Goal: Task Accomplishment & Management: Manage account settings

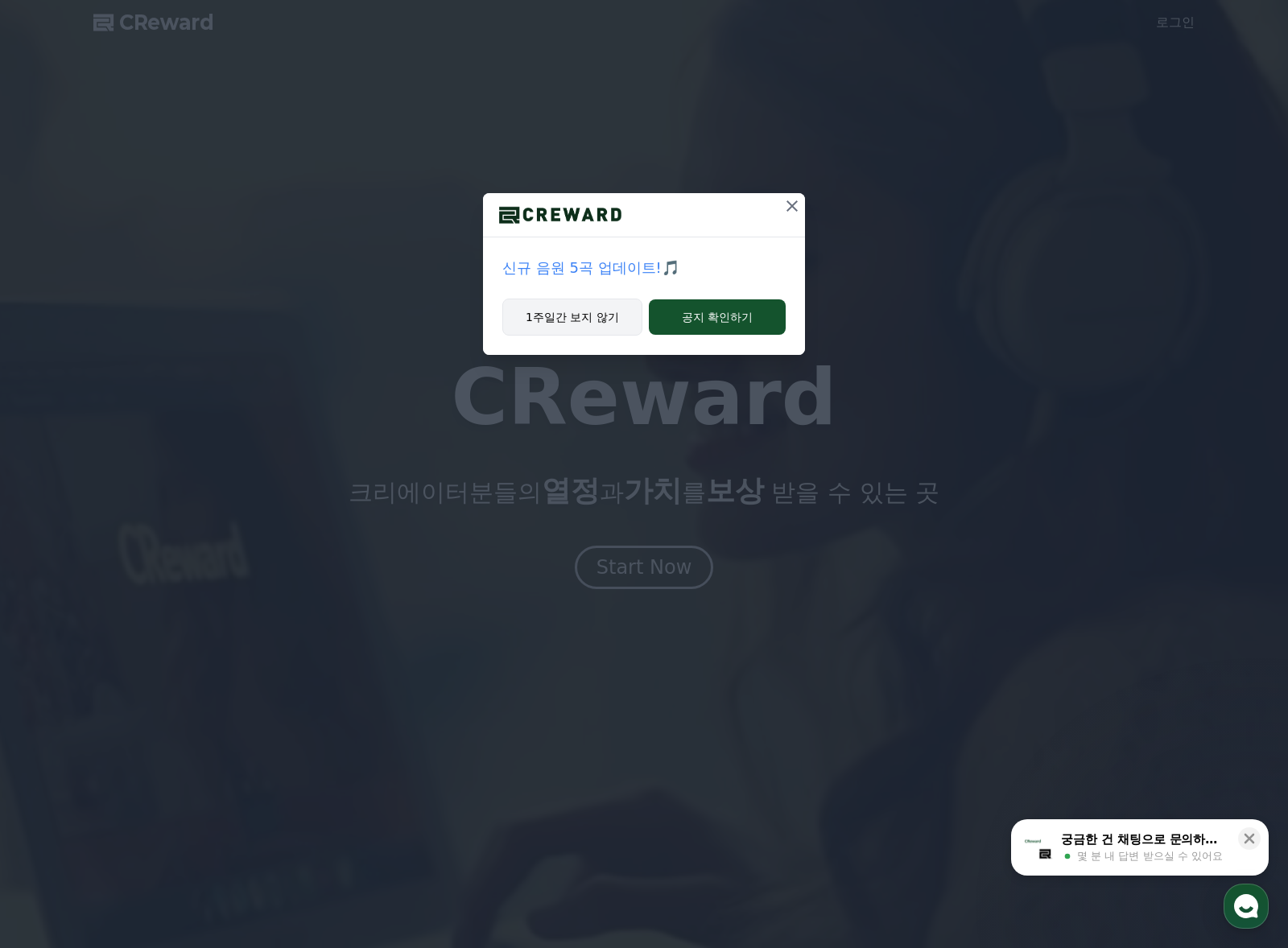
click at [589, 306] on button "1주일간 보지 않기" at bounding box center [573, 317] width 140 height 37
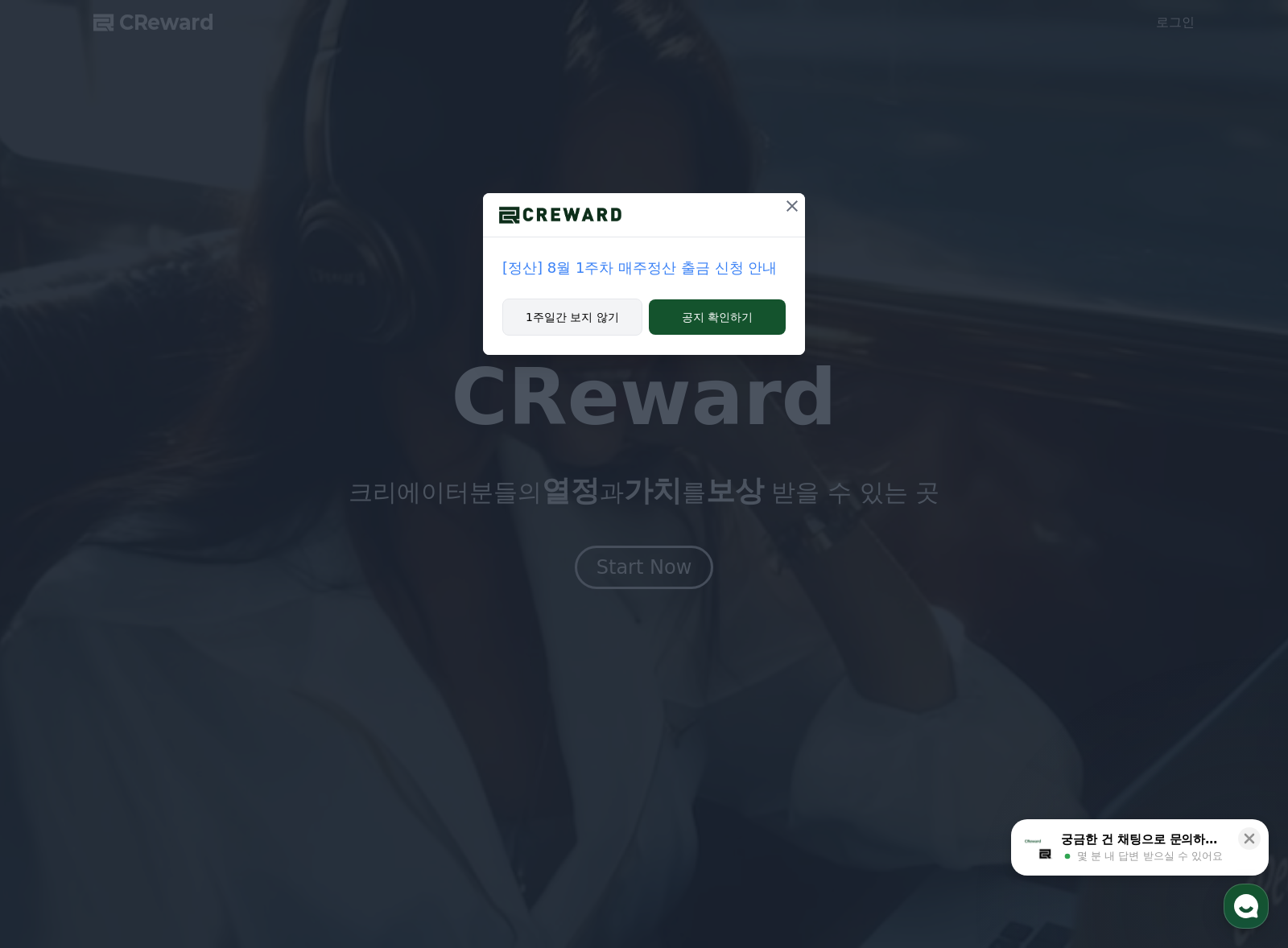
click at [598, 308] on button "1주일간 보지 않기" at bounding box center [573, 317] width 140 height 37
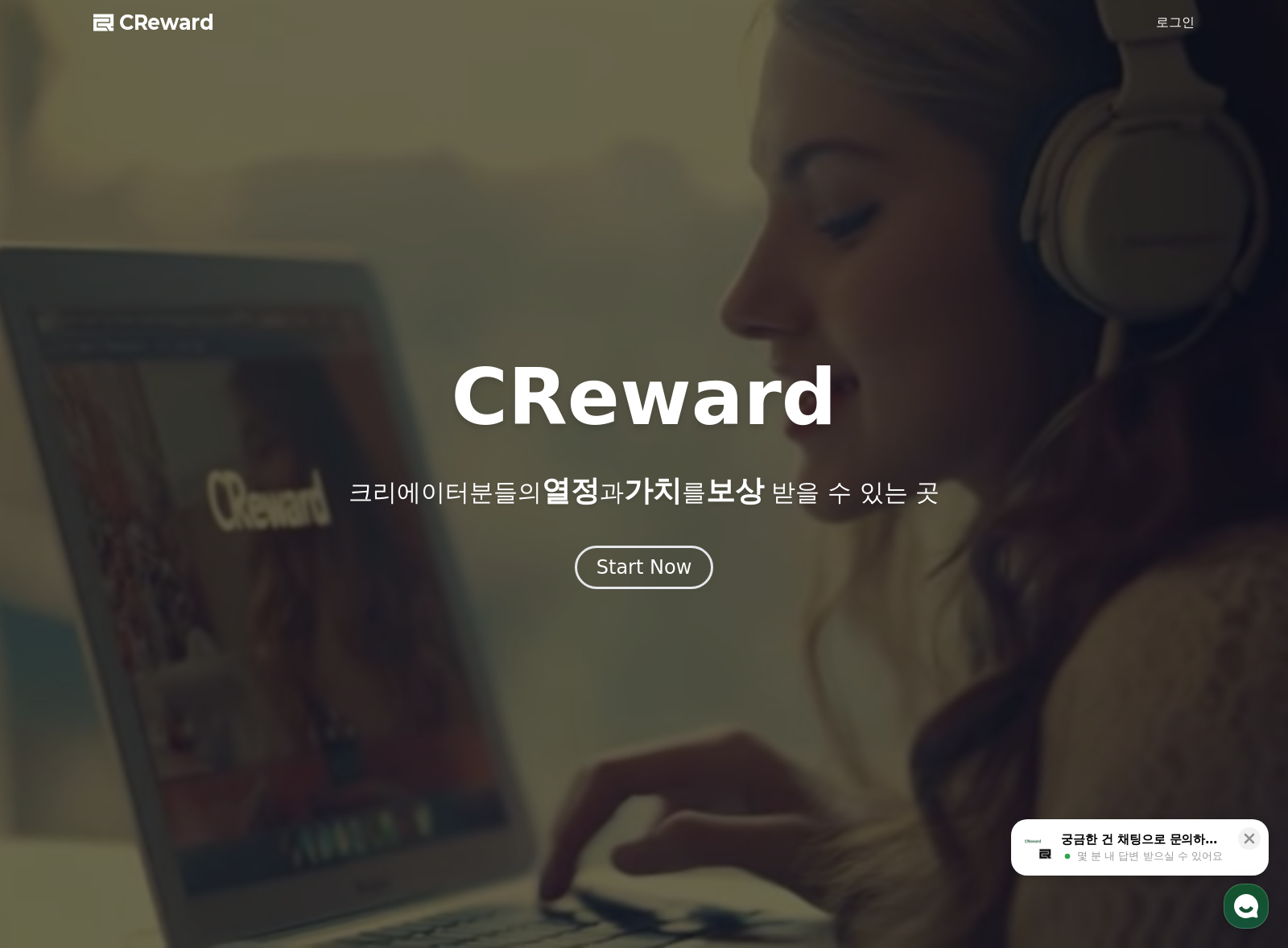
click at [1176, 30] on link "로그인" at bounding box center [1174, 23] width 39 height 20
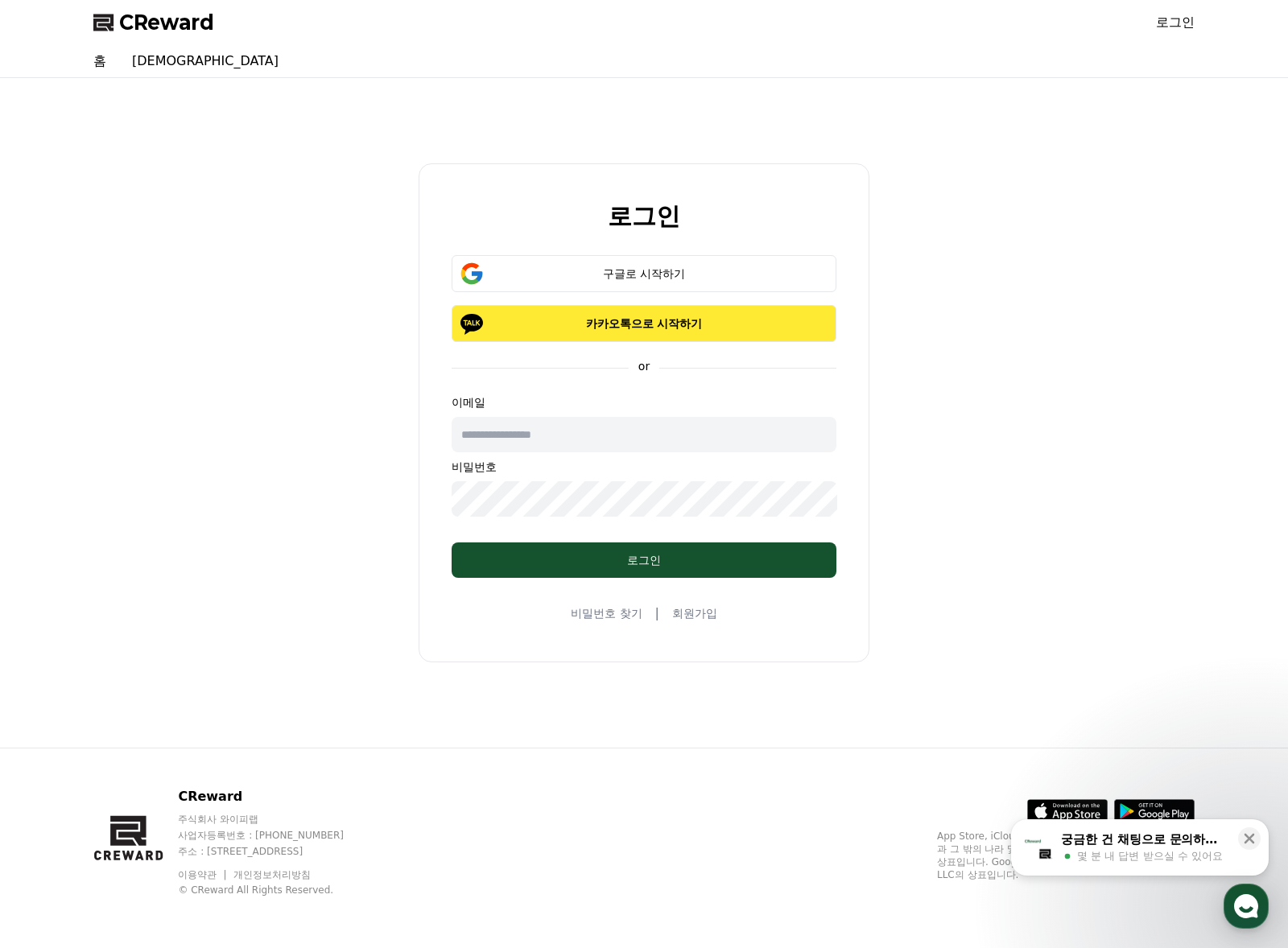
click at [655, 330] on p "카카오톡으로 시작하기" at bounding box center [644, 324] width 338 height 16
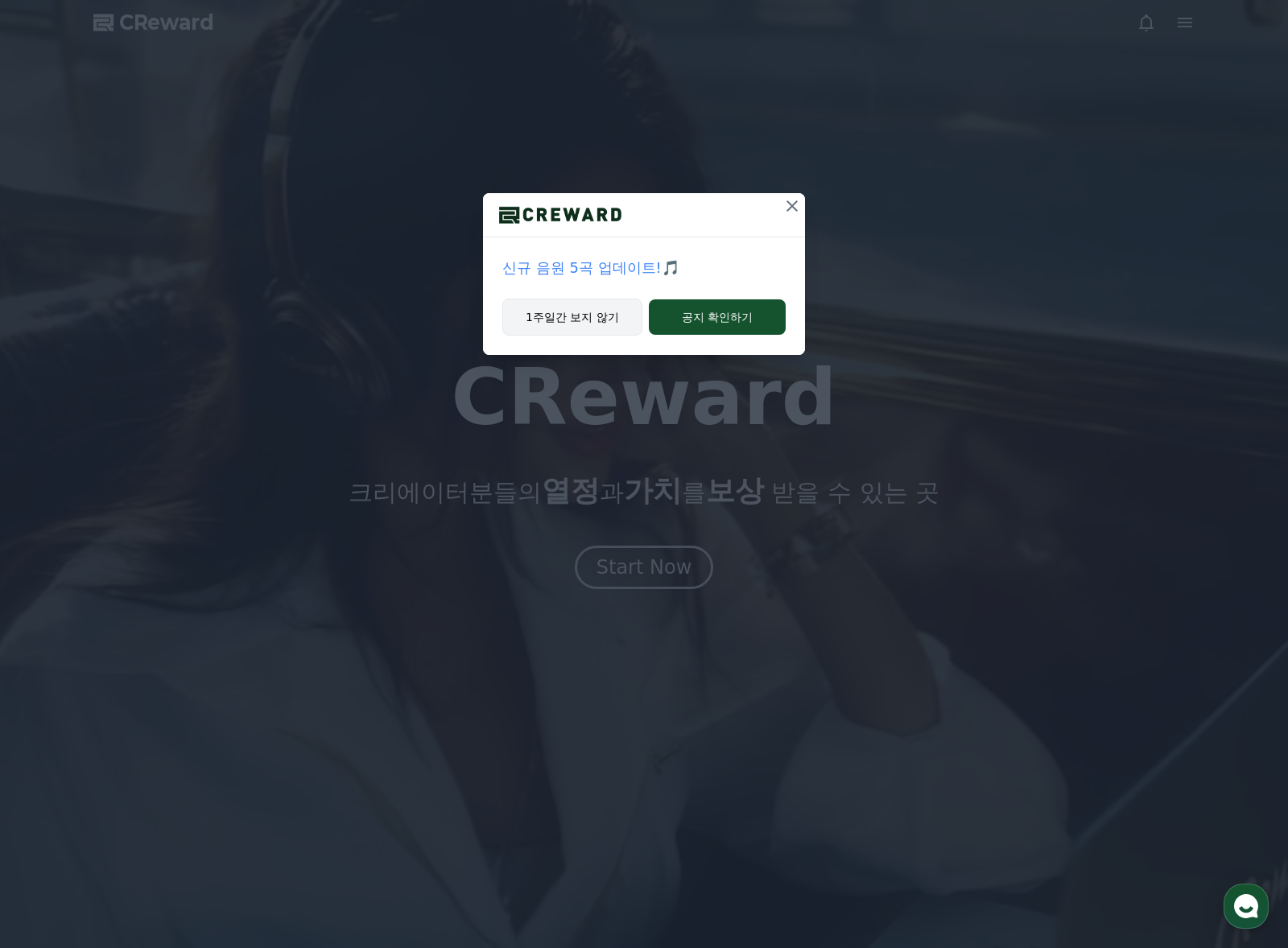
click at [590, 331] on button "1주일간 보지 않기" at bounding box center [573, 317] width 140 height 37
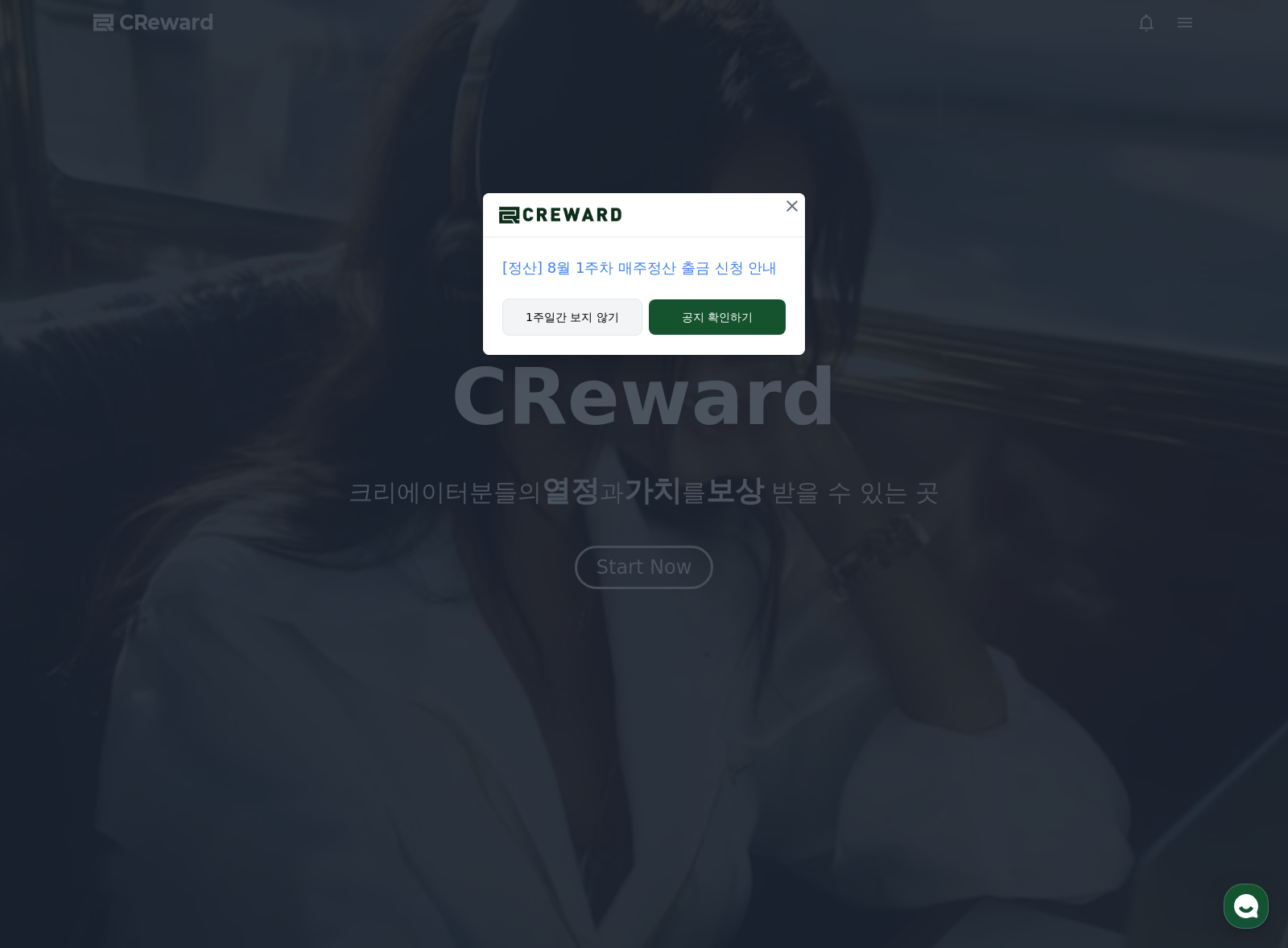
click at [590, 331] on button "1주일간 보지 않기" at bounding box center [573, 317] width 140 height 37
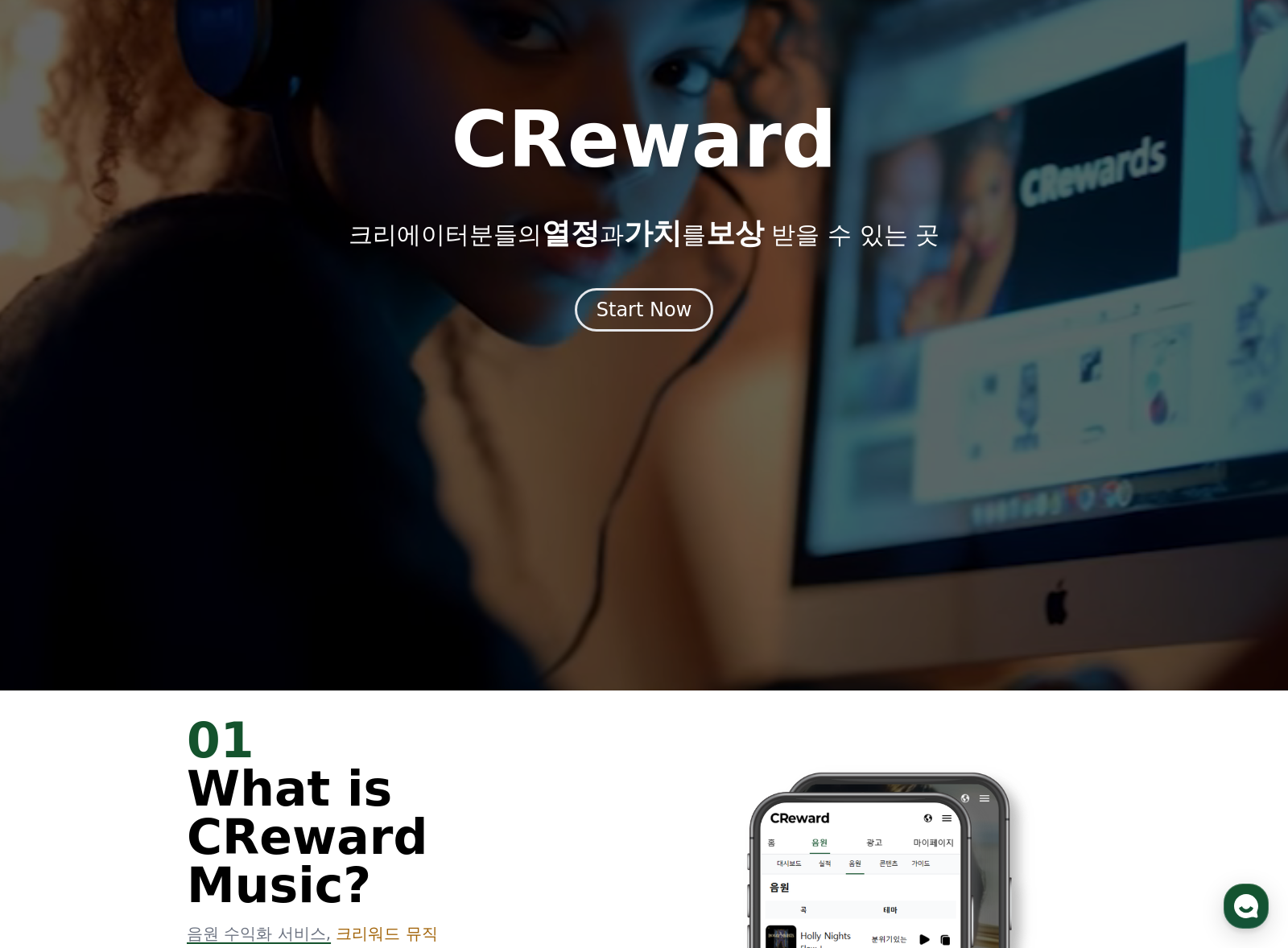
scroll to position [161, 0]
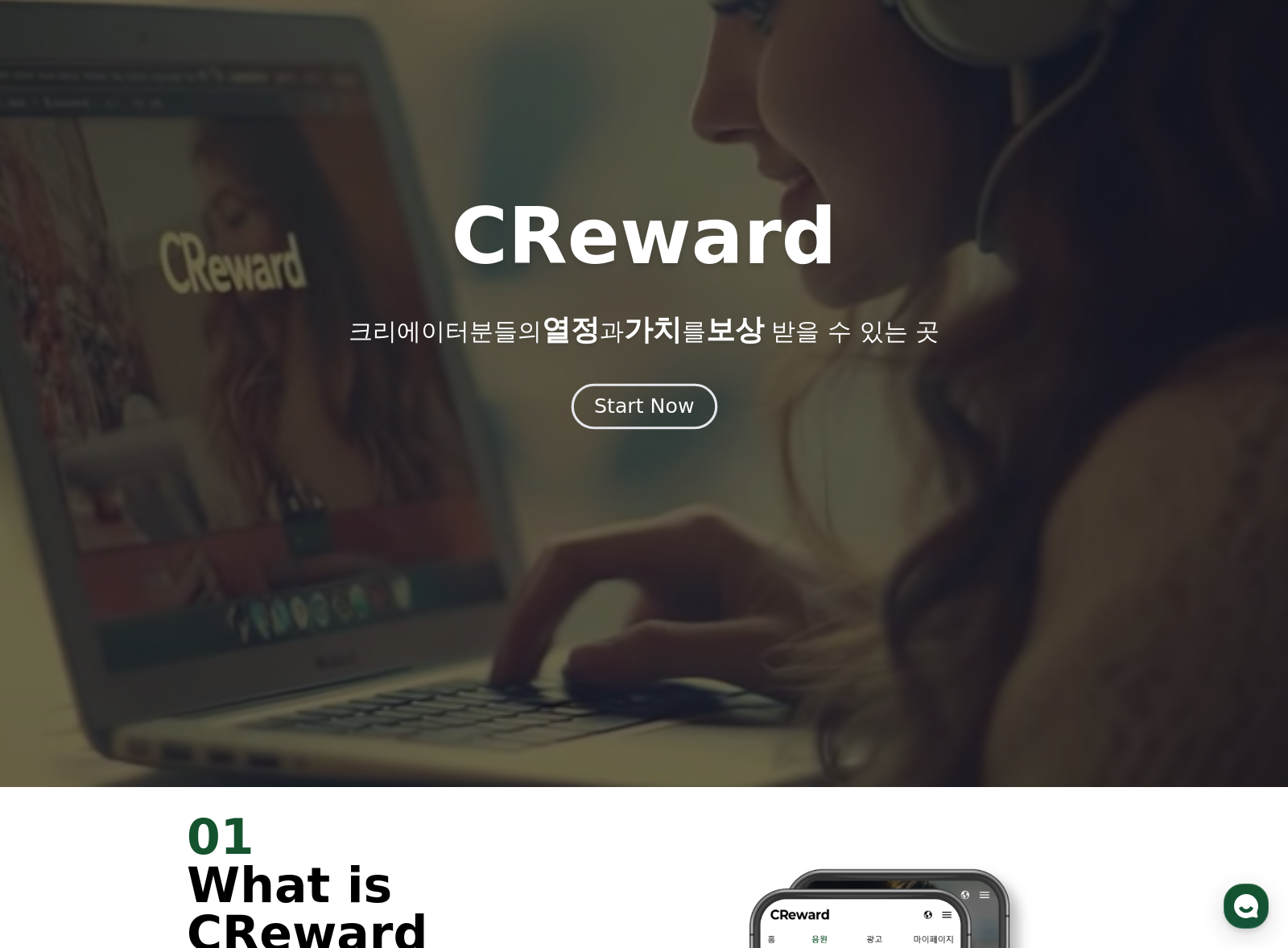
click at [633, 412] on div "Start Now" at bounding box center [643, 407] width 100 height 28
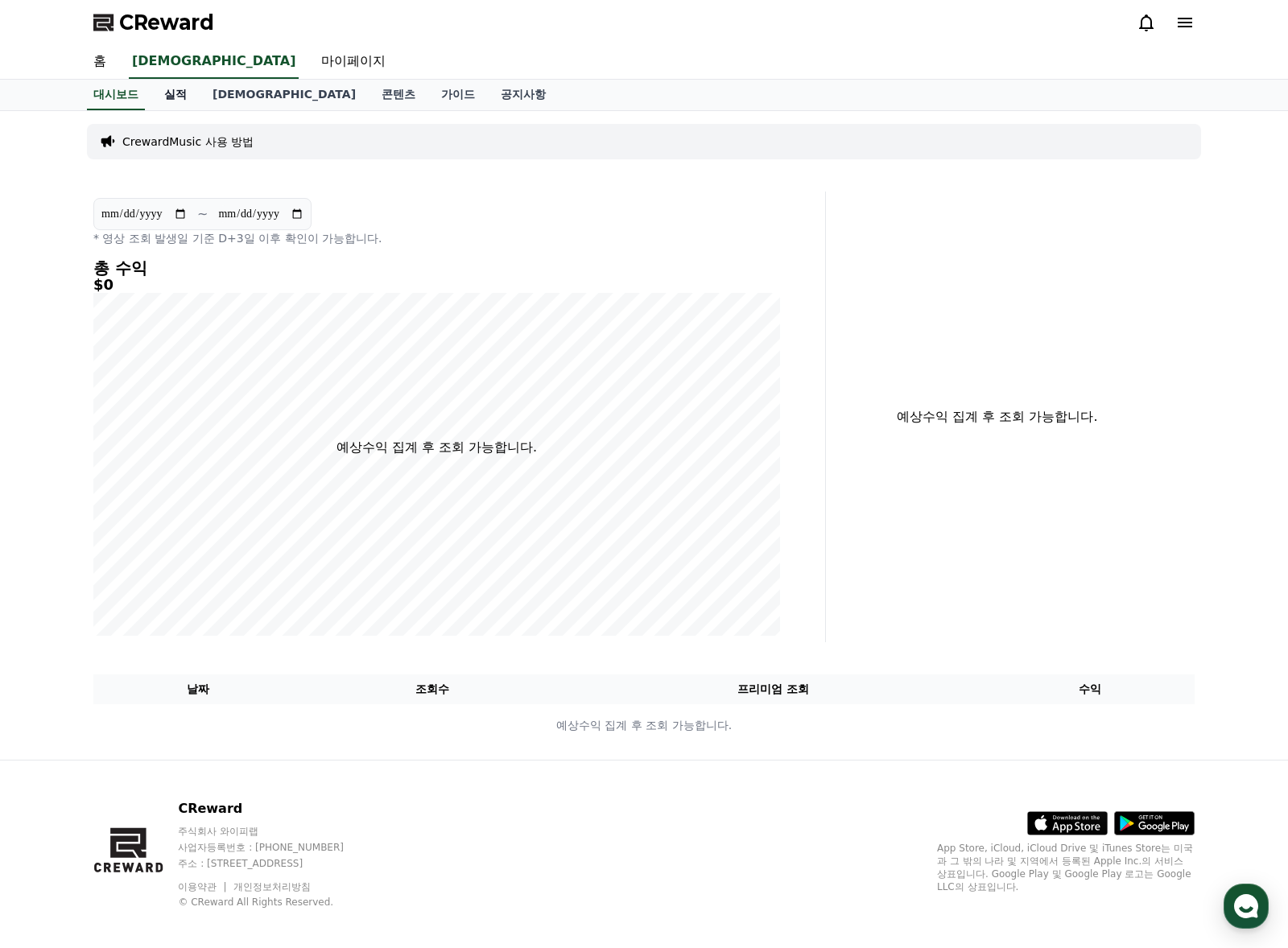
click at [181, 93] on link "실적" at bounding box center [175, 95] width 48 height 31
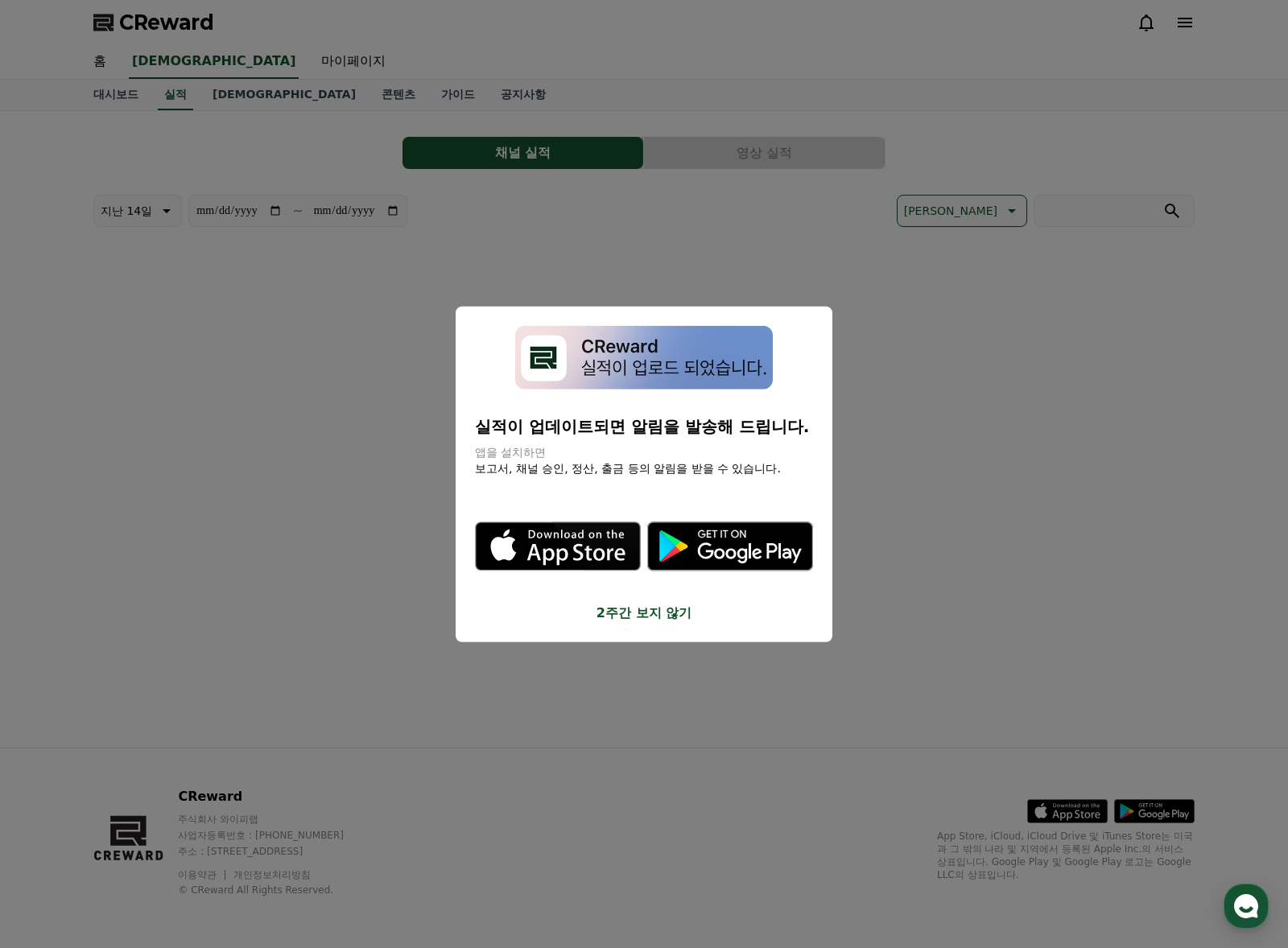
click at [226, 97] on button "close modal" at bounding box center [644, 474] width 1288 height 948
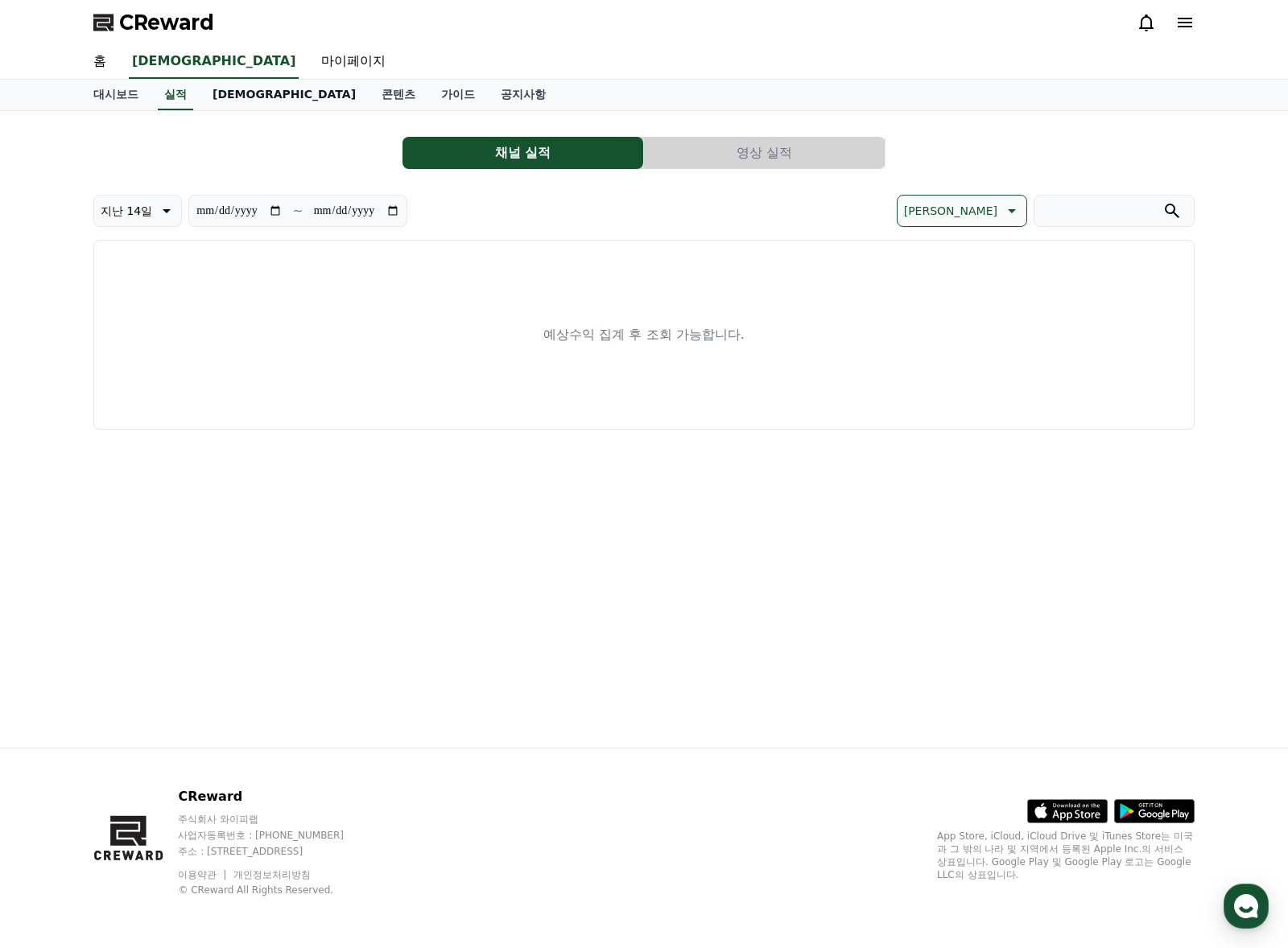
click at [221, 106] on link "[DEMOGRAPHIC_DATA]" at bounding box center [284, 95] width 169 height 31
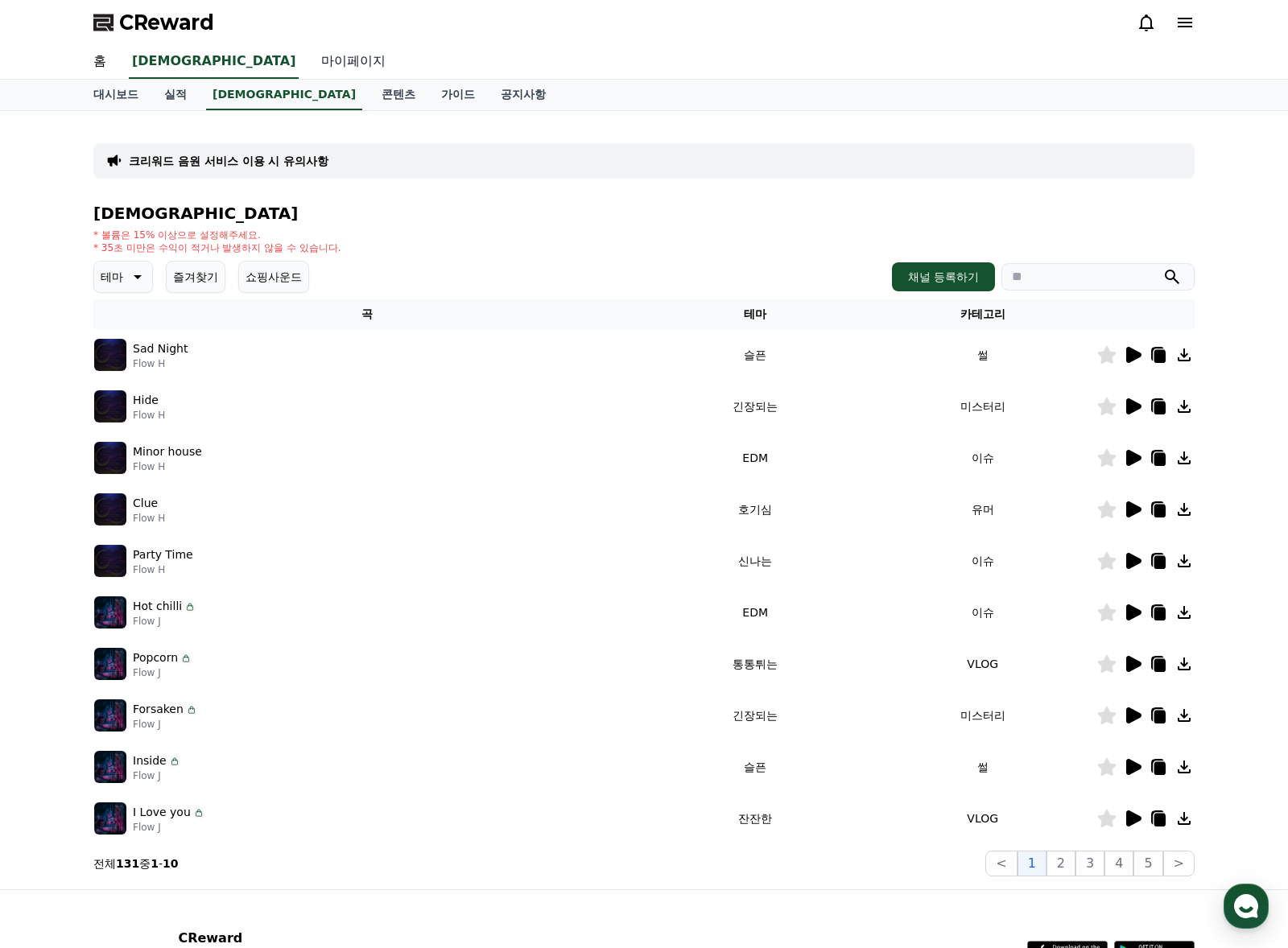
click at [309, 61] on link "마이페이지" at bounding box center [353, 62] width 90 height 34
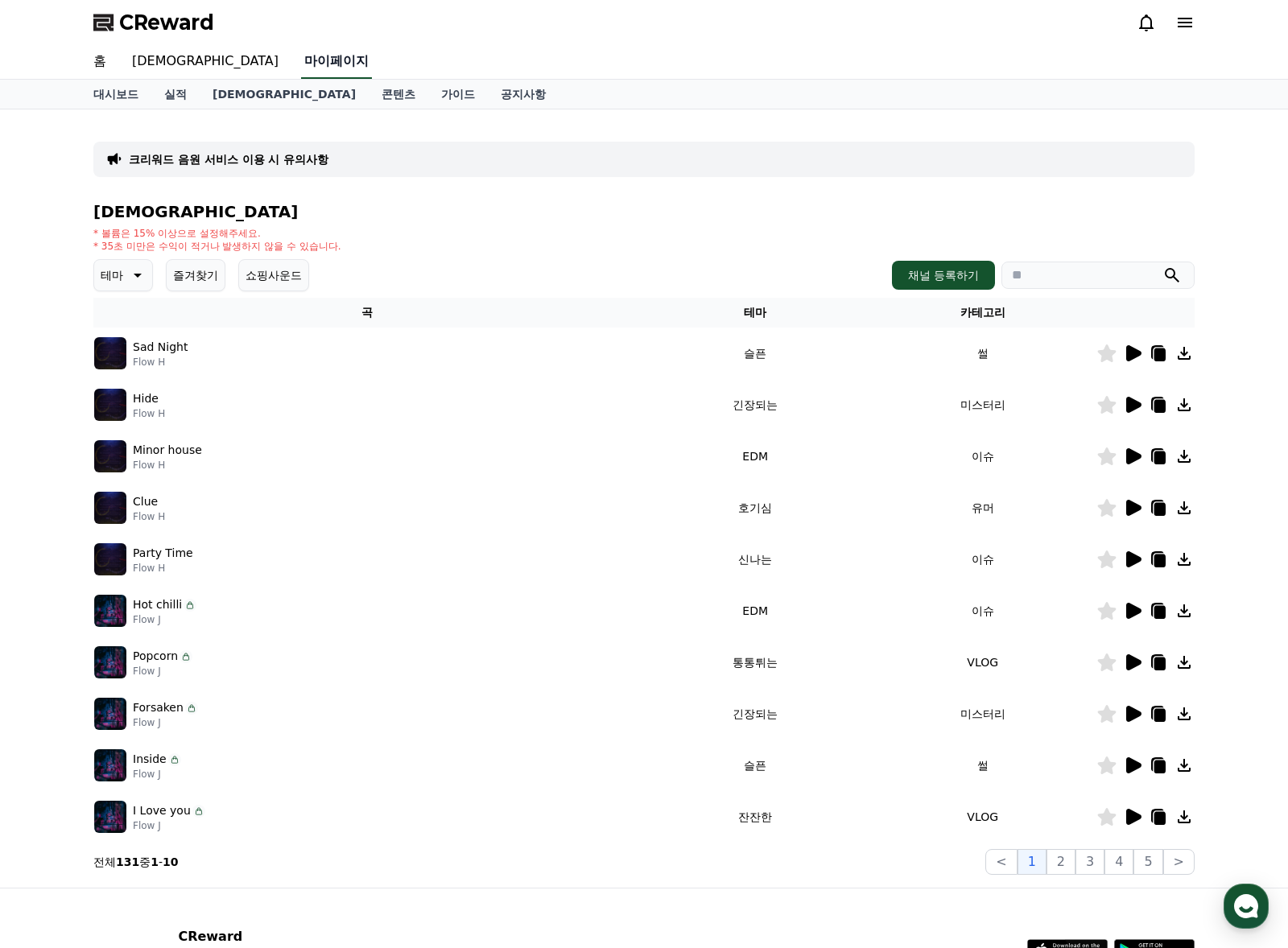
select select "**********"
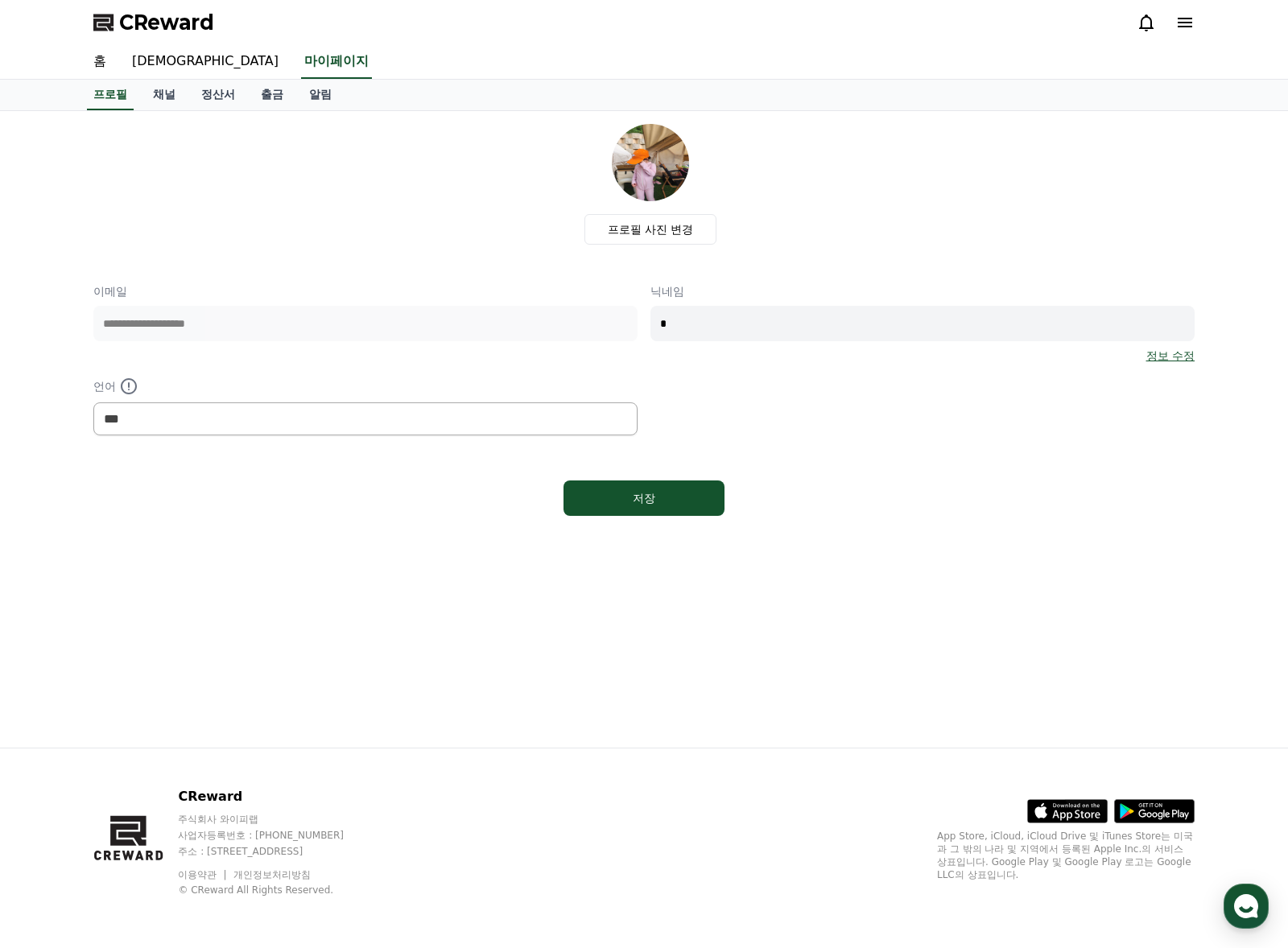
click at [1184, 19] on icon at bounding box center [1184, 23] width 15 height 10
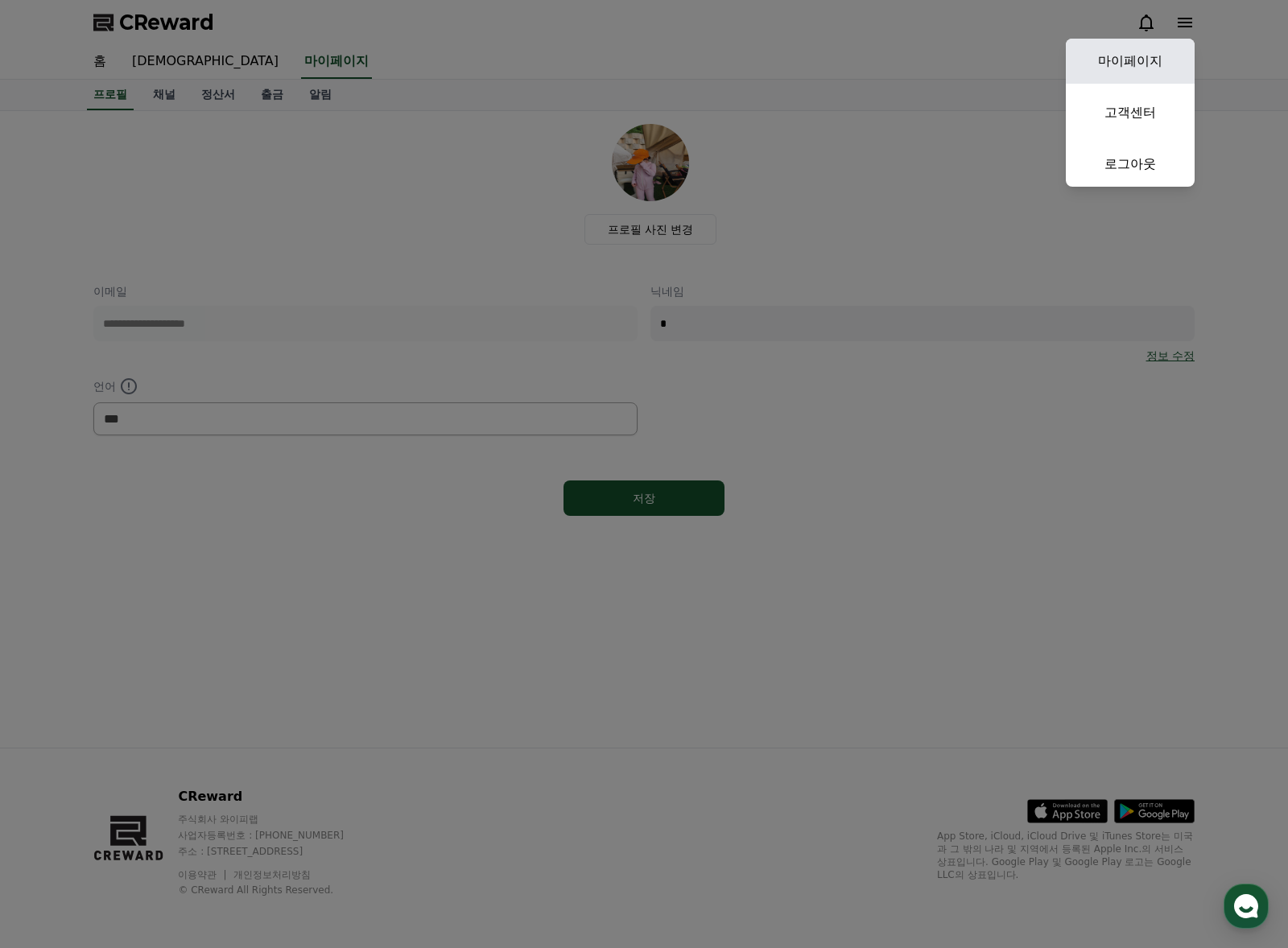
click at [1138, 62] on link "마이페이지" at bounding box center [1130, 61] width 129 height 46
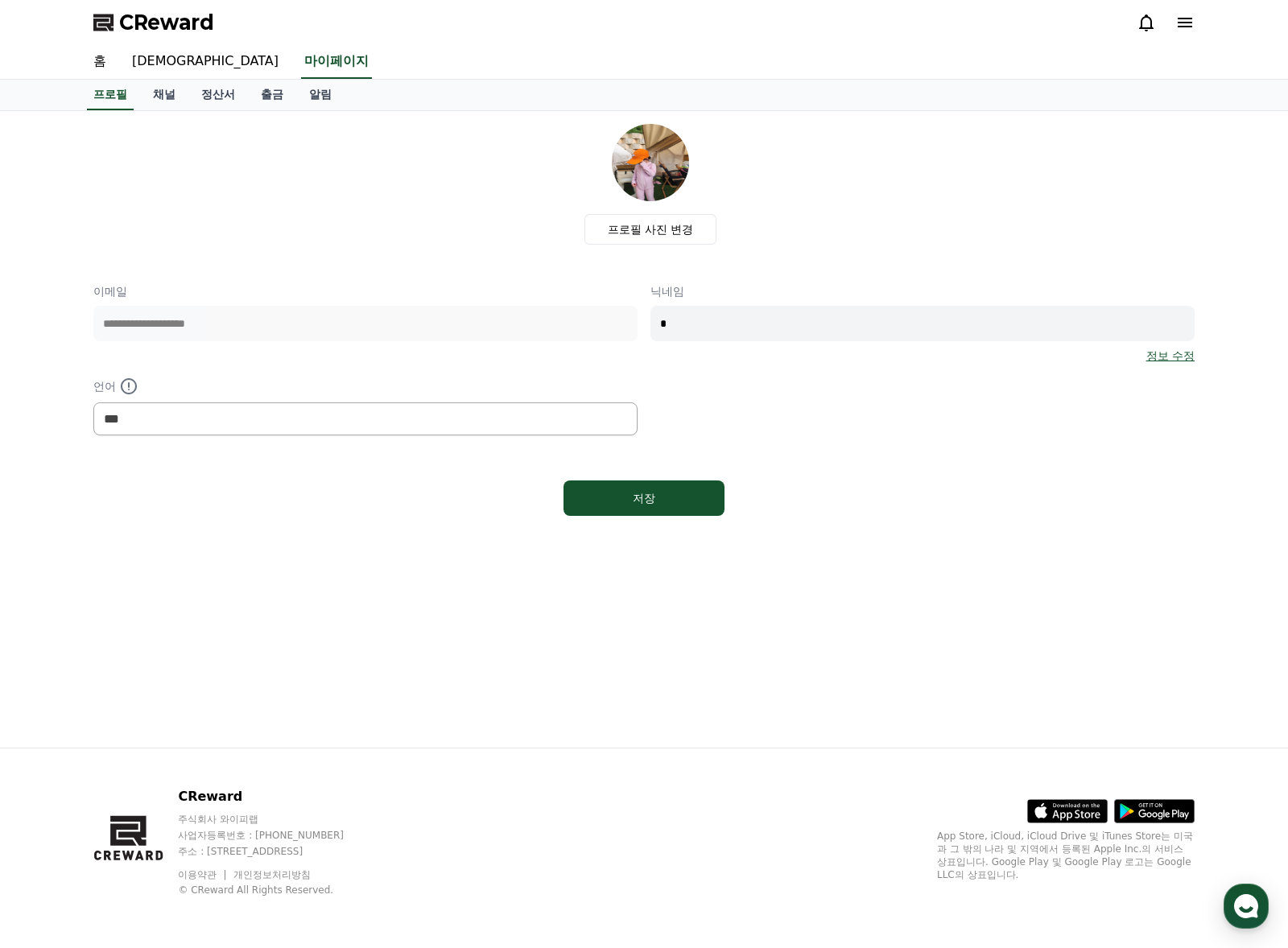
click at [166, 565] on div "**********" at bounding box center [643, 429] width 1127 height 637
click at [1013, 585] on div "**********" at bounding box center [643, 429] width 1127 height 637
click at [152, 93] on link "채널" at bounding box center [164, 95] width 48 height 31
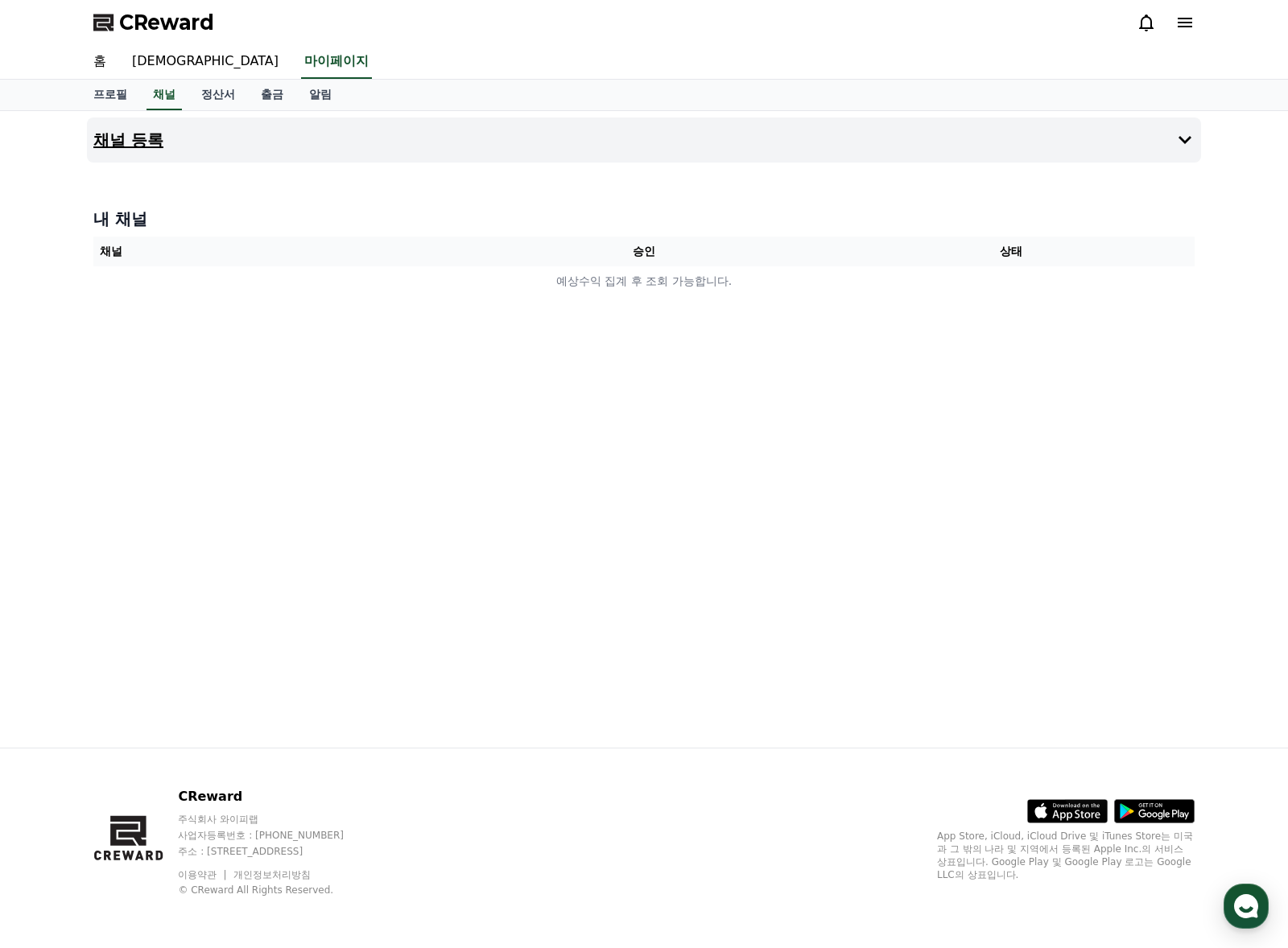
click at [173, 141] on button "채널 등록" at bounding box center [644, 141] width 1114 height 46
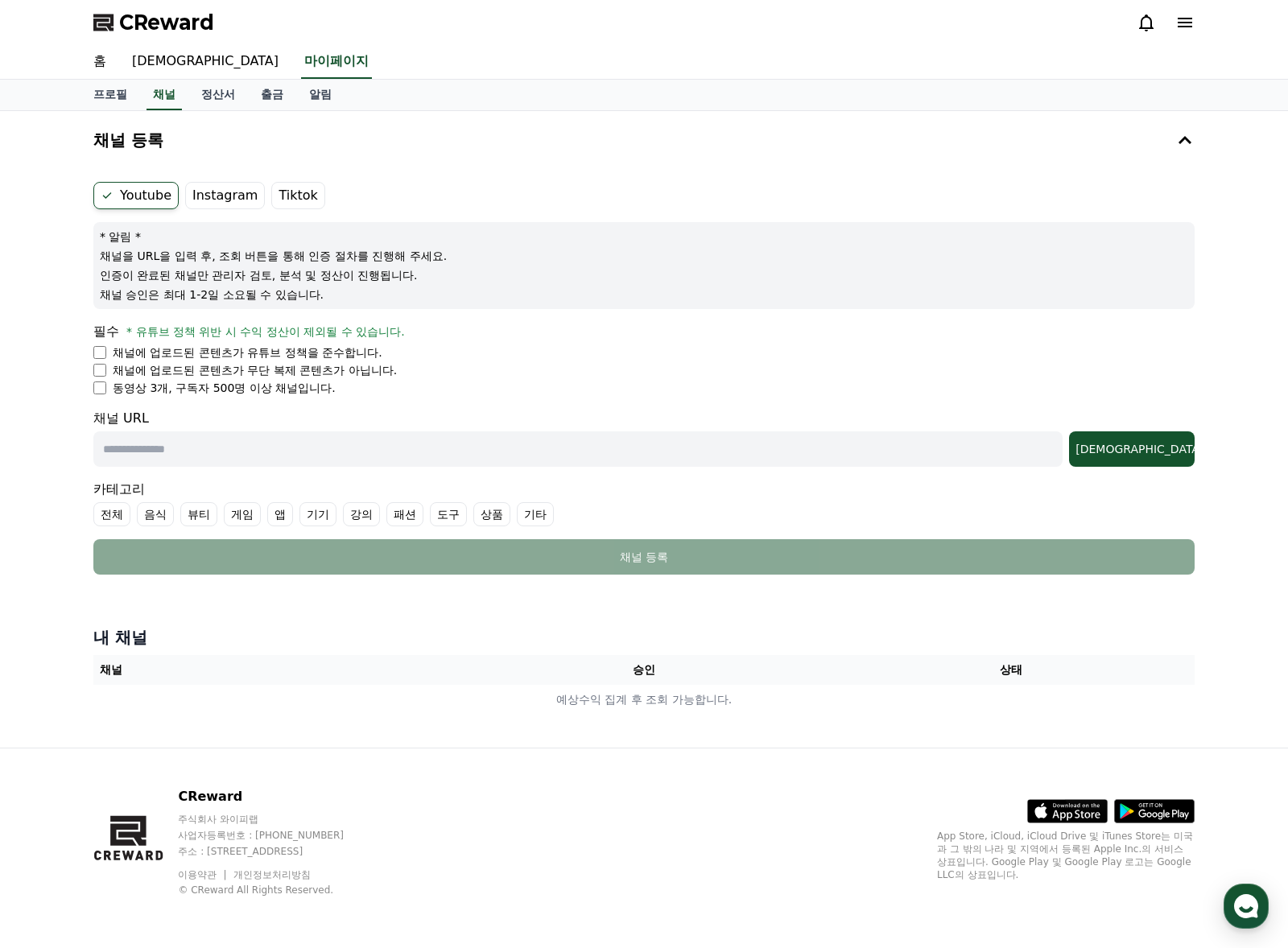
click at [106, 372] on li "채널에 업로드된 콘텐츠가 무단 복제 콘텐츠가 아닙니다." at bounding box center [643, 370] width 1101 height 16
click at [162, 24] on span "CReward" at bounding box center [166, 23] width 95 height 26
